Goal: Book appointment/travel/reservation

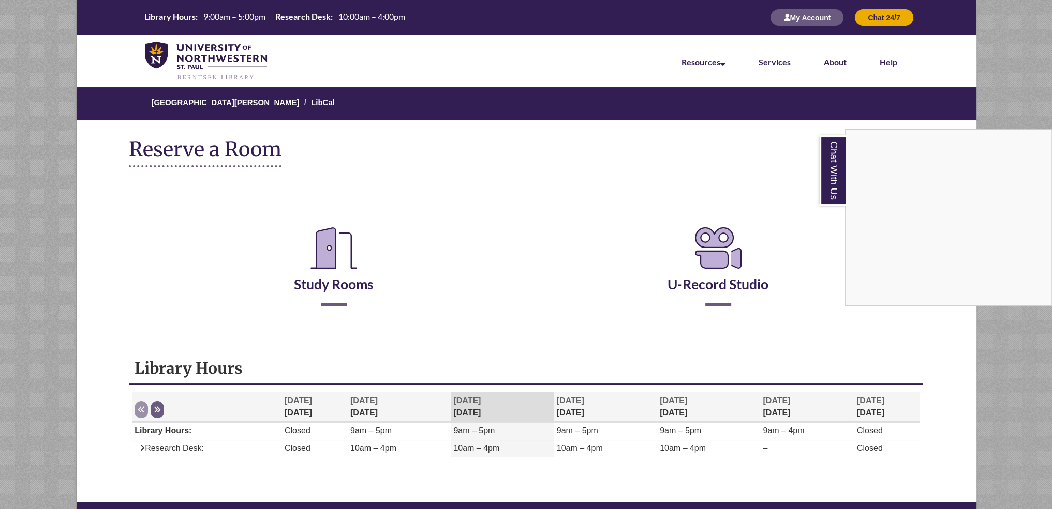
click at [404, 294] on div "Chat With Us" at bounding box center [526, 254] width 1052 height 509
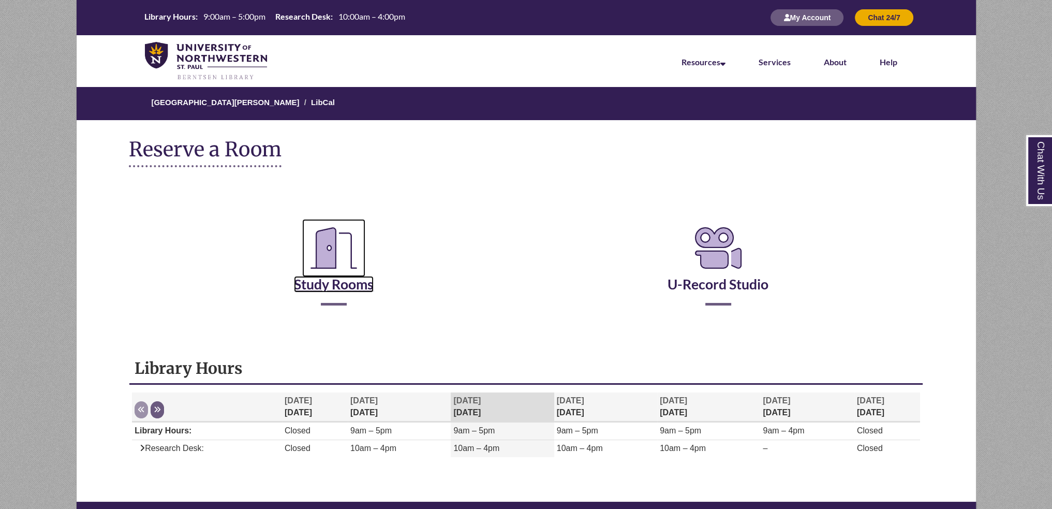
click at [326, 282] on link "Study Rooms" at bounding box center [334, 271] width 80 height 42
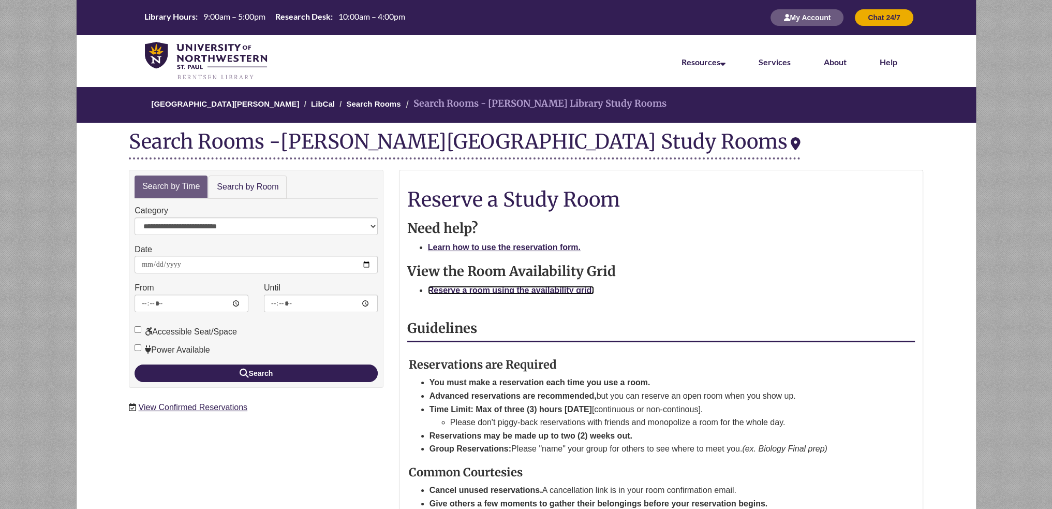
click at [519, 291] on strong "Reserve a room using the availability grid." at bounding box center [511, 290] width 166 height 9
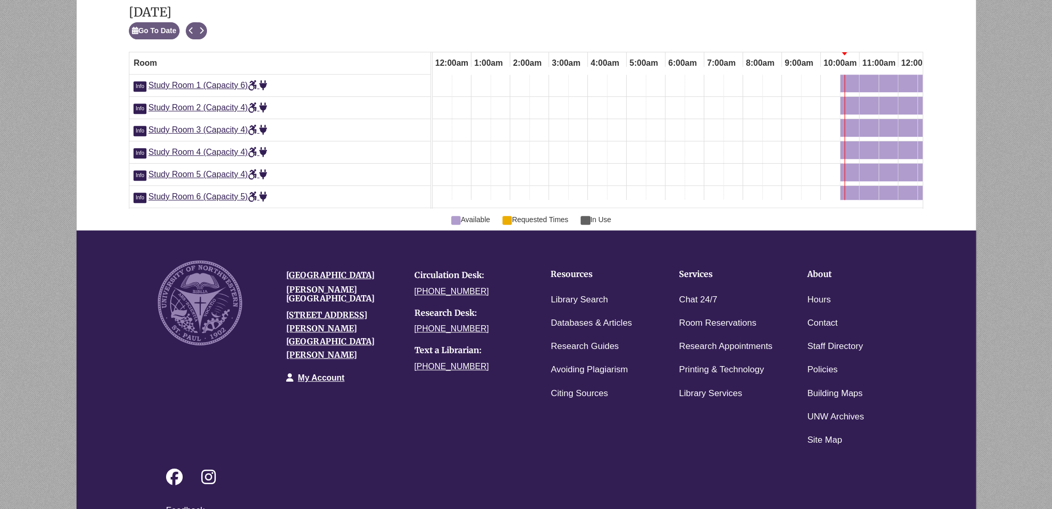
scroll to position [0, 350]
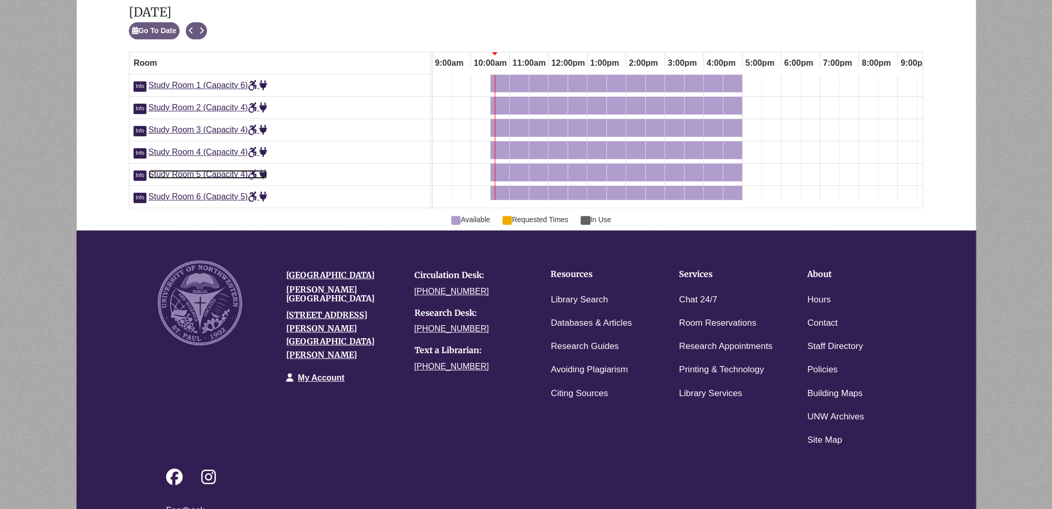
click at [189, 172] on span "Study Room 5 (Capacity 4)" at bounding box center [207, 174] width 119 height 9
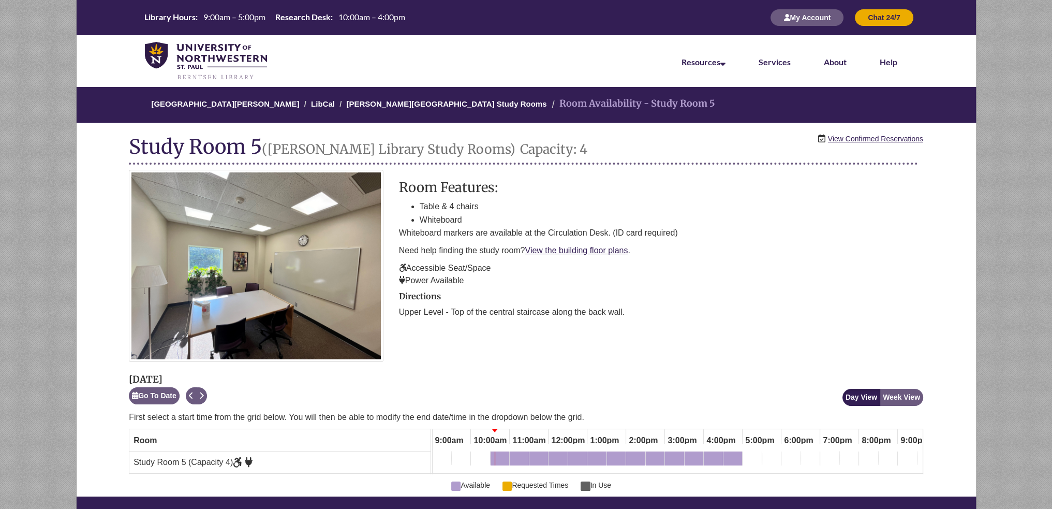
scroll to position [103, 0]
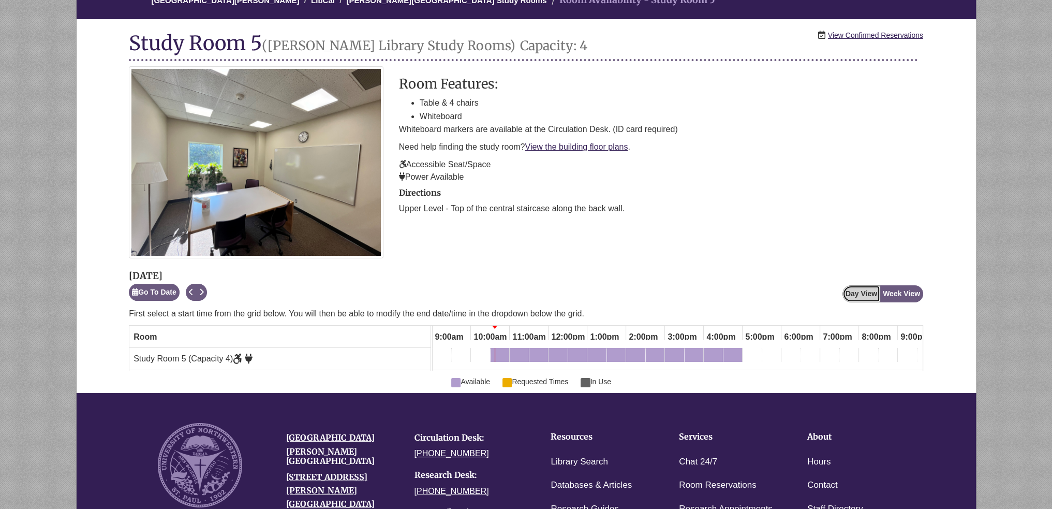
click at [865, 294] on button "Day View" at bounding box center [861, 293] width 38 height 17
click at [897, 299] on button "Week View" at bounding box center [900, 293] width 43 height 17
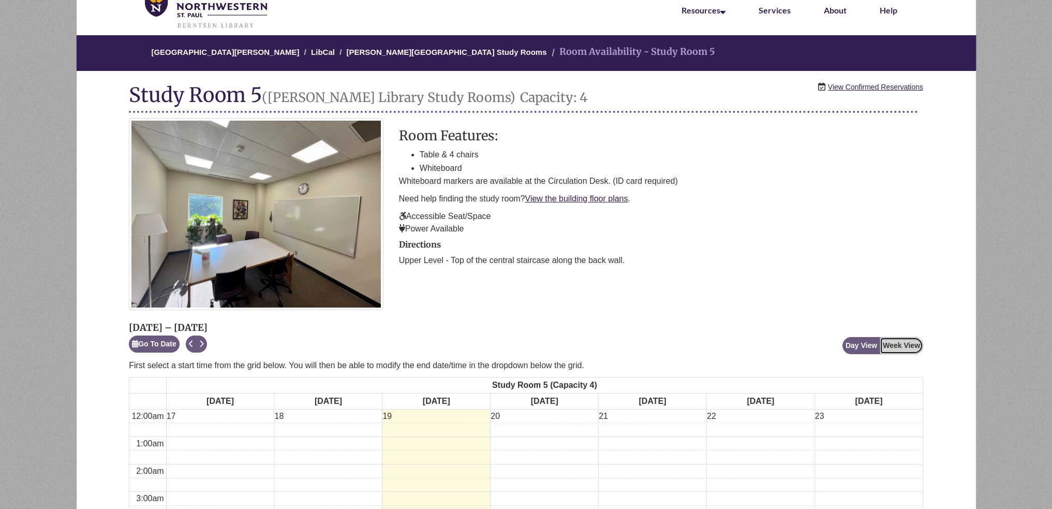
scroll to position [0, 0]
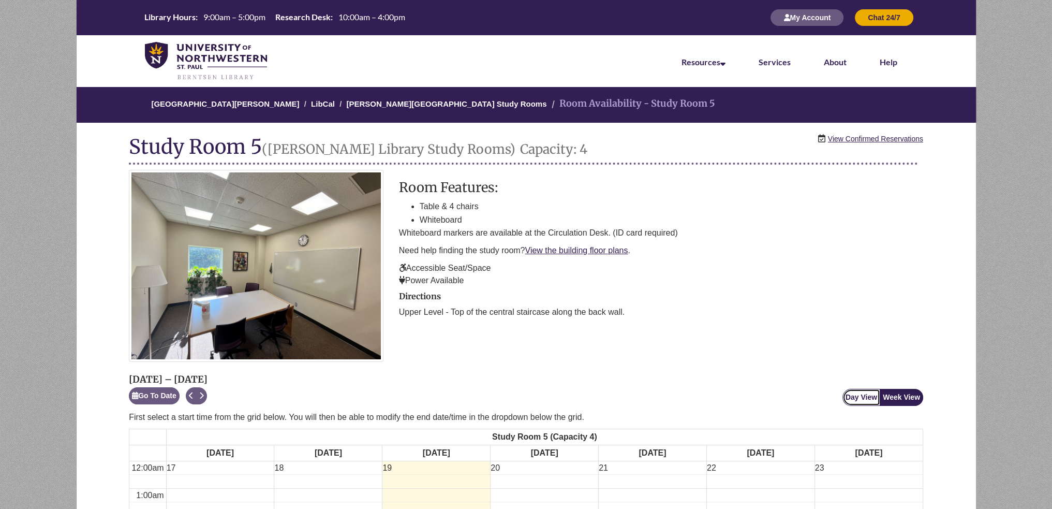
click at [864, 395] on button "Day View" at bounding box center [861, 397] width 38 height 17
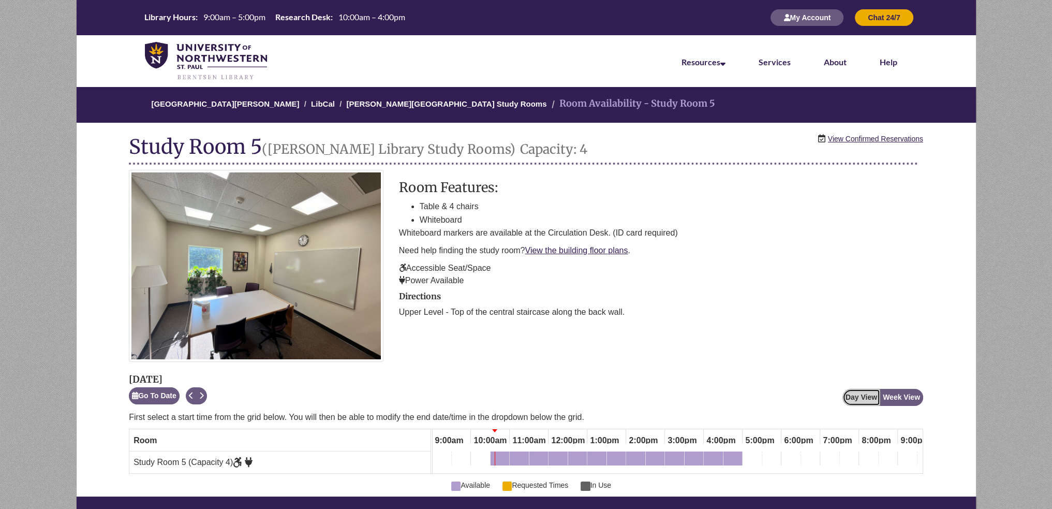
scroll to position [0, 350]
click at [858, 399] on button "Day View" at bounding box center [861, 397] width 38 height 17
click at [786, 202] on li "Table & 4 chairs" at bounding box center [671, 206] width 503 height 13
click at [840, 139] on link "View Confirmed Reservations" at bounding box center [875, 138] width 95 height 11
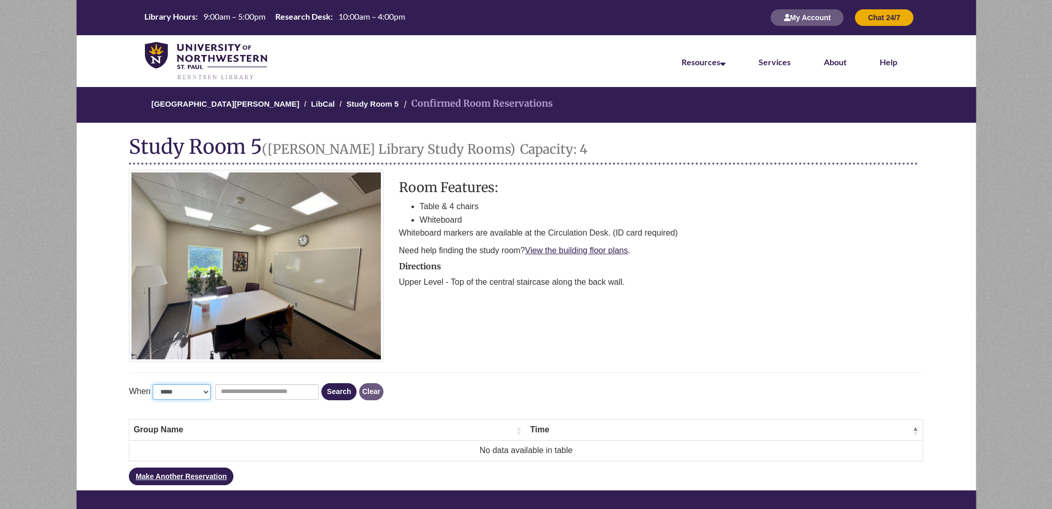
click at [178, 395] on select "**********" at bounding box center [182, 392] width 58 height 16
select select "*"
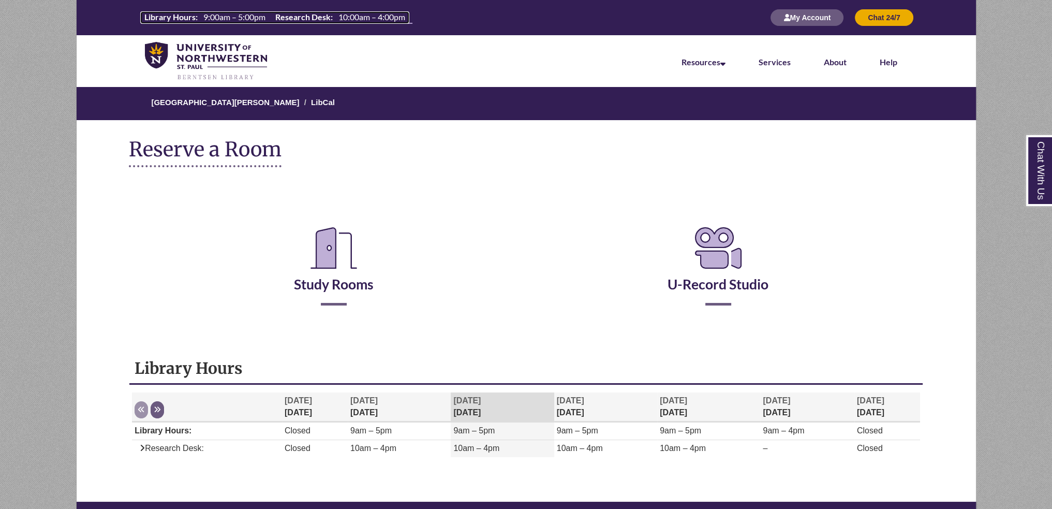
click at [299, 14] on th "Research Desk:" at bounding box center [302, 16] width 63 height 11
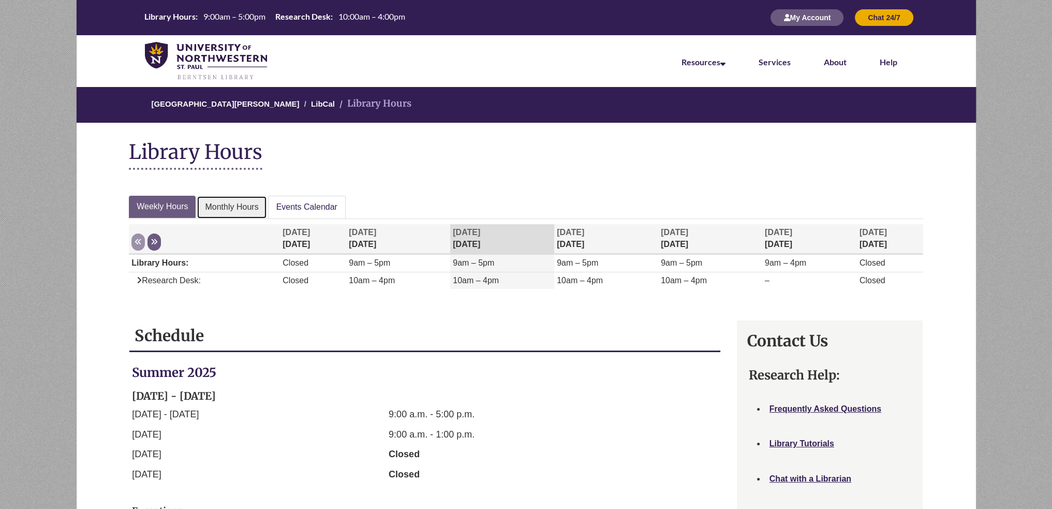
click at [255, 215] on link "Monthly Hours" at bounding box center [232, 207] width 70 height 23
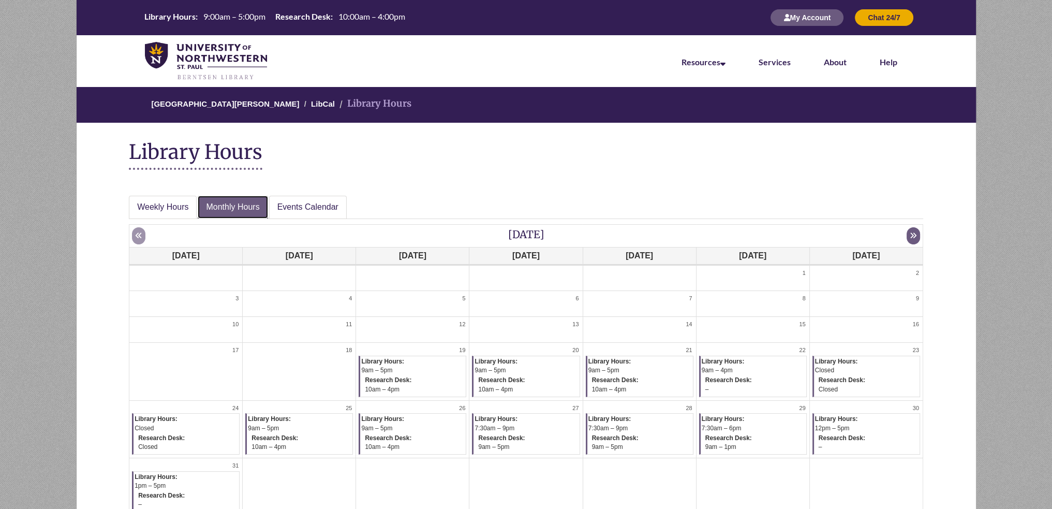
scroll to position [103, 0]
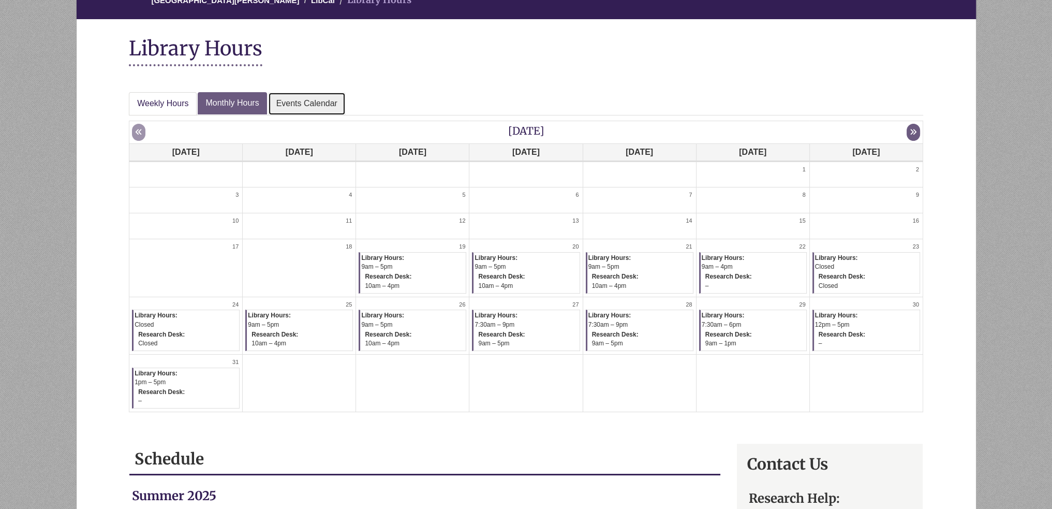
click at [280, 99] on link "Events Calendar" at bounding box center [307, 103] width 78 height 23
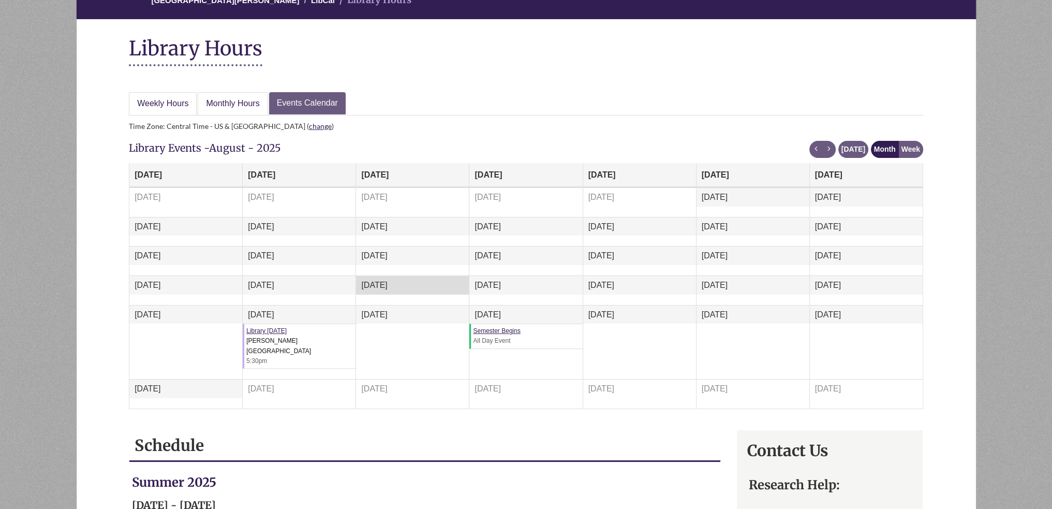
scroll to position [548, 0]
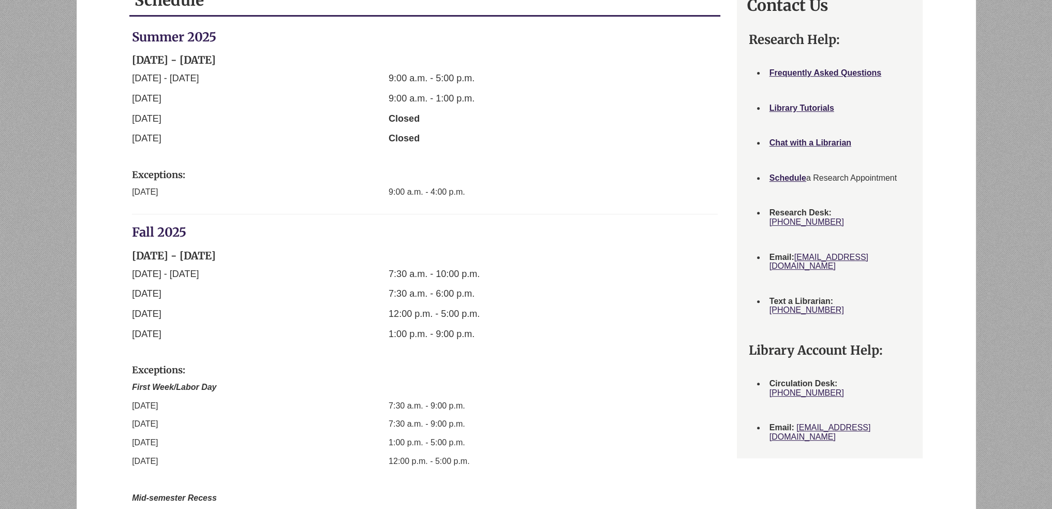
click at [300, 84] on div "[GEOGRAPHIC_DATA][PERSON_NAME] LibCal Library Hours Library Hours Week at a gla…" at bounding box center [526, 126] width 900 height 1174
